Goal: Task Accomplishment & Management: Manage account settings

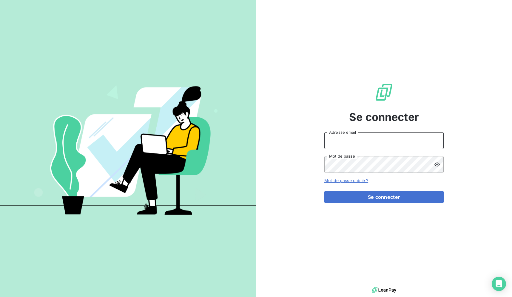
click at [407, 143] on input "Adresse email" at bounding box center [383, 140] width 119 height 17
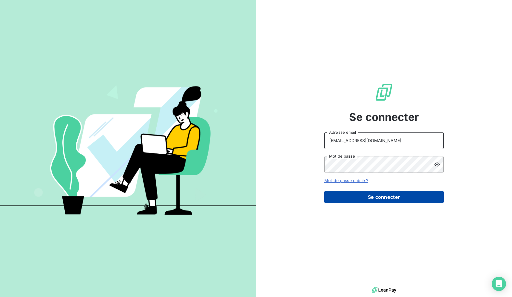
type input "[EMAIL_ADDRESS][DOMAIN_NAME]"
click at [396, 195] on button "Se connecter" at bounding box center [383, 197] width 119 height 13
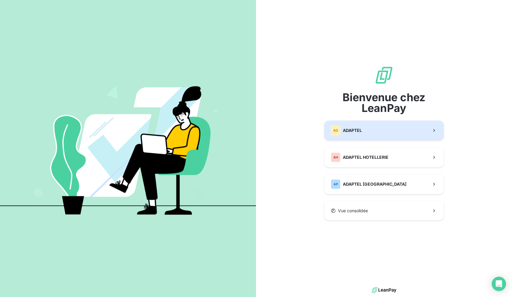
click at [411, 139] on button "AD ADAPTEL" at bounding box center [383, 130] width 119 height 20
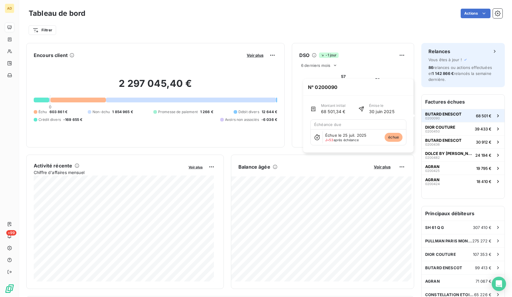
click at [461, 120] on button "BUTARD ENESCOT 0200090 68 501 €" at bounding box center [462, 115] width 83 height 13
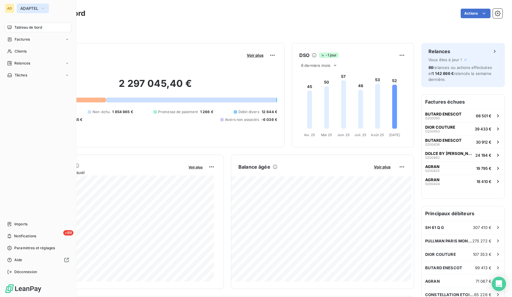
click at [36, 6] on span "ADAPTEL" at bounding box center [29, 8] width 18 height 5
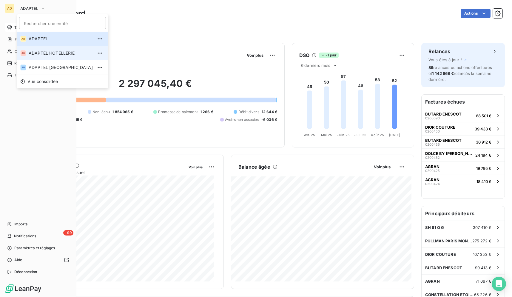
click at [61, 51] on span "ADAPTEL HOTELLERIE" at bounding box center [61, 53] width 64 height 6
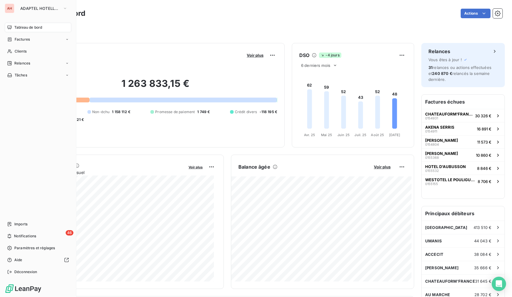
click at [10, 9] on div "AH" at bounding box center [10, 9] width 10 height 10
click at [18, 9] on button "ADAPTEL HOTELLERIE" at bounding box center [44, 9] width 54 height 10
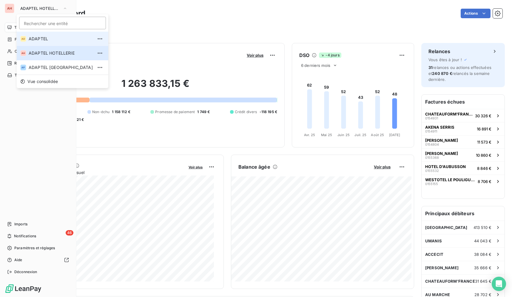
click at [57, 38] on span "ADAPTEL" at bounding box center [61, 39] width 64 height 6
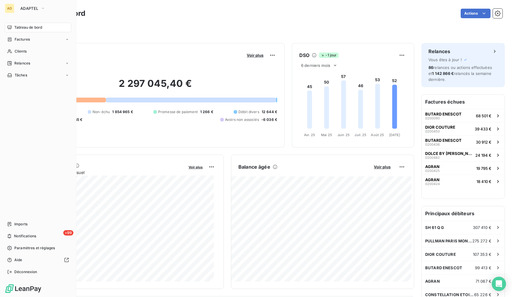
click at [165, 22] on div "Filtrer" at bounding box center [265, 28] width 473 height 16
click at [34, 49] on div "Clients" at bounding box center [38, 52] width 66 height 10
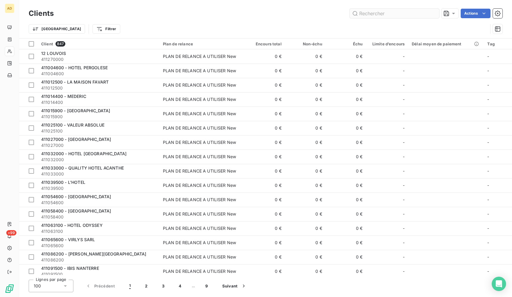
click at [398, 14] on input "text" at bounding box center [393, 14] width 89 height 10
click at [390, 14] on input "text" at bounding box center [393, 14] width 89 height 10
click at [306, 13] on div "Actions" at bounding box center [281, 14] width 441 height 10
